Goal: Information Seeking & Learning: Learn about a topic

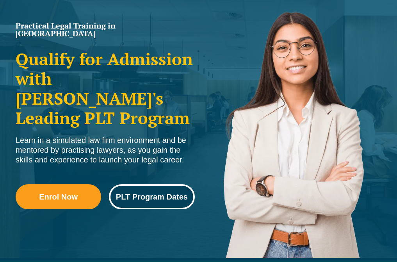
click at [148, 194] on link "PLT Program Dates" at bounding box center [152, 196] width 86 height 25
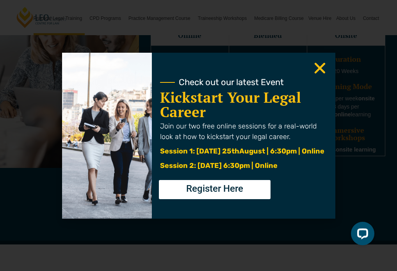
scroll to position [686, 0]
click at [318, 73] on icon "Close" at bounding box center [319, 68] width 15 height 15
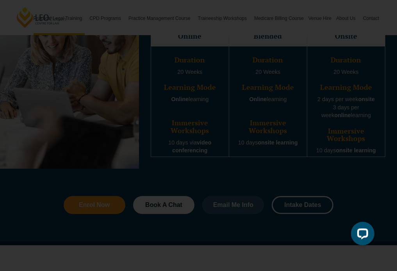
click at [318, 64] on icon "Close" at bounding box center [319, 68] width 15 height 15
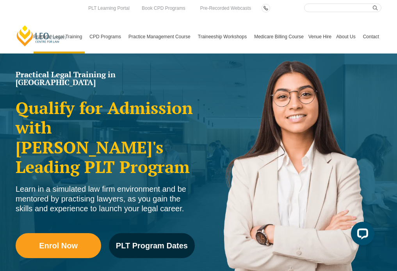
scroll to position [0, 0]
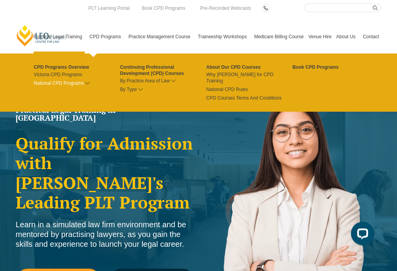
click at [66, 84] on link "National CPD Programs" at bounding box center [77, 83] width 86 height 6
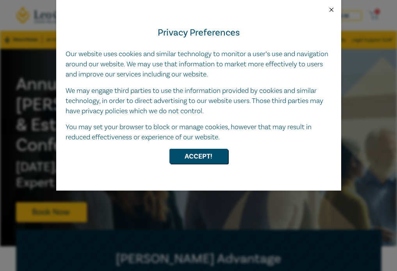
click at [332, 8] on button "Close" at bounding box center [331, 9] width 7 height 7
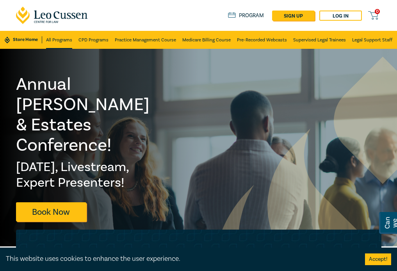
click at [59, 43] on link "All Programs" at bounding box center [59, 40] width 26 height 18
